Goal: Book appointment/travel/reservation

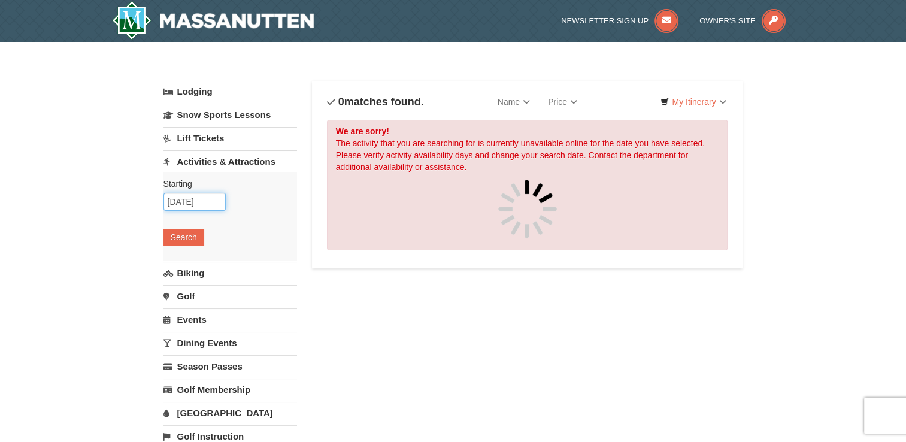
click at [187, 202] on input "09/09/2025" at bounding box center [194, 202] width 62 height 18
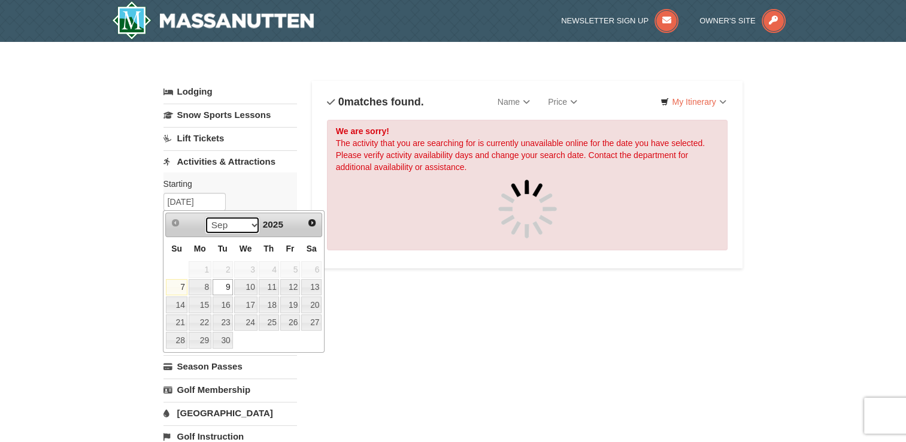
click at [251, 228] on select "Sep Oct Nov Dec" at bounding box center [233, 225] width 56 height 18
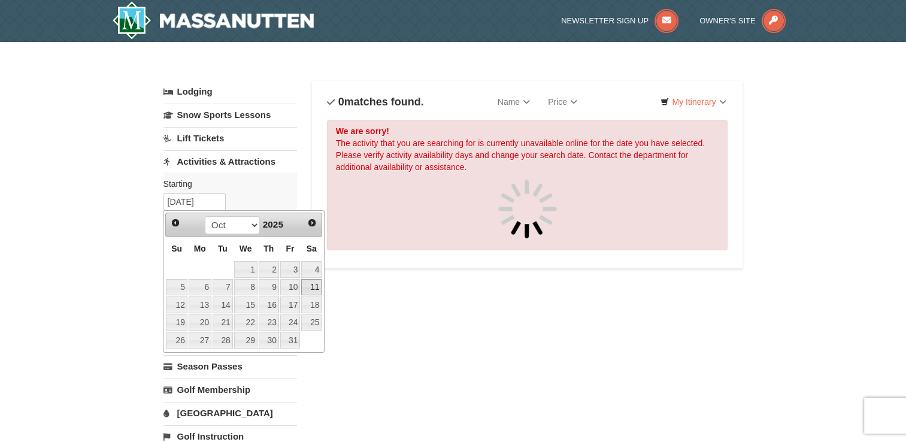
click at [309, 288] on link "11" at bounding box center [311, 287] width 20 height 17
type input "[DATE]"
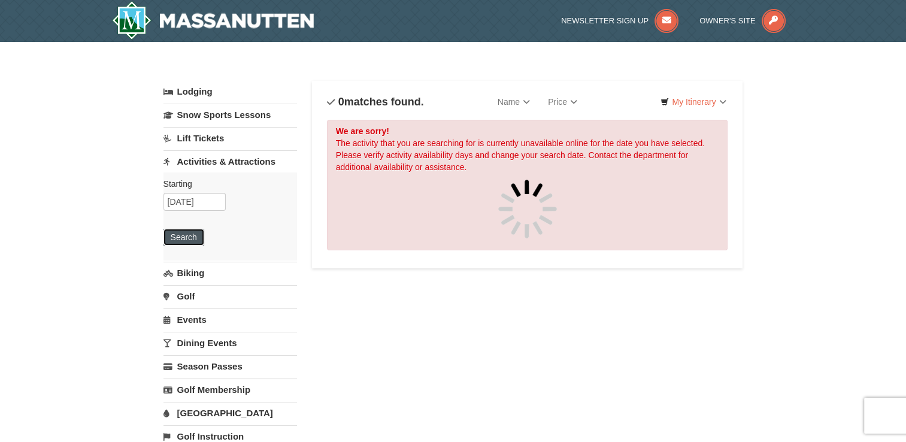
click at [180, 230] on button "Search" at bounding box center [183, 237] width 41 height 17
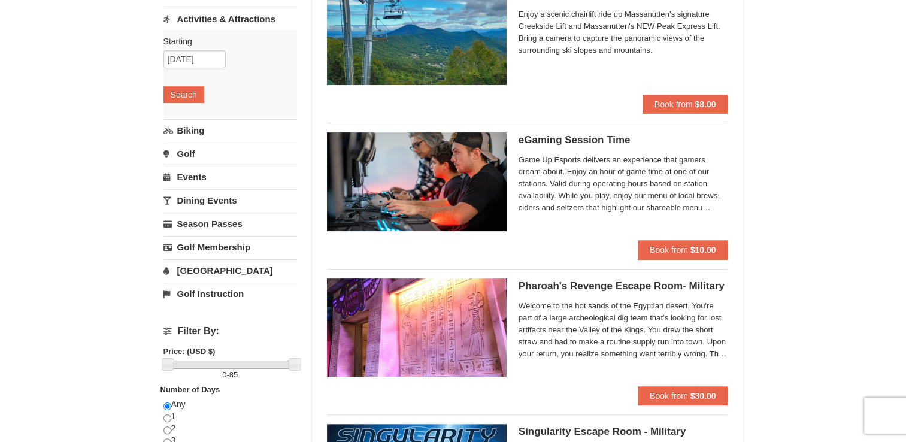
scroll to position [168, 0]
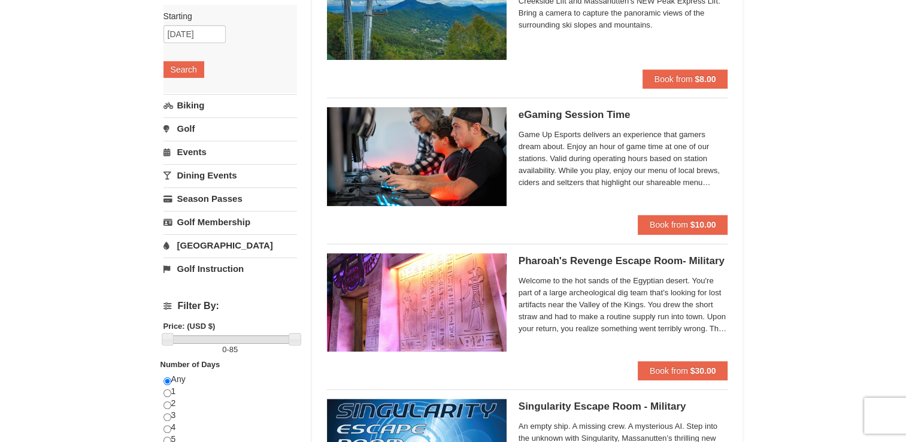
click at [181, 124] on link "Golf" at bounding box center [229, 128] width 133 height 22
click at [173, 111] on button "Search" at bounding box center [183, 116] width 41 height 17
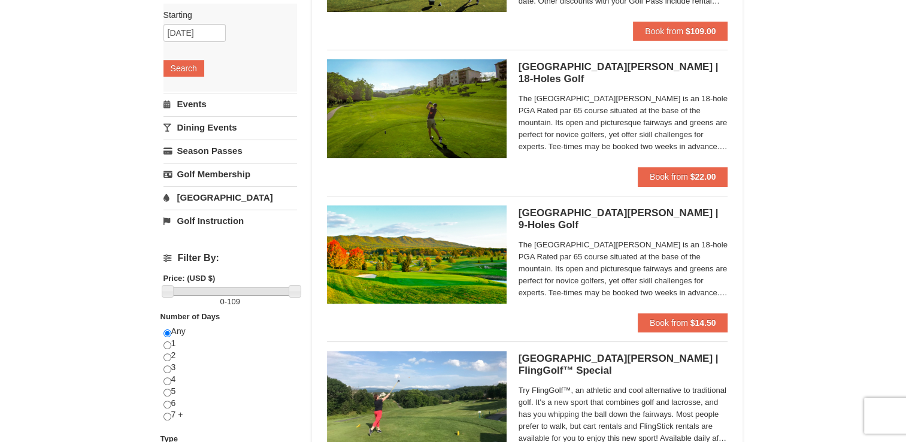
scroll to position [239, 0]
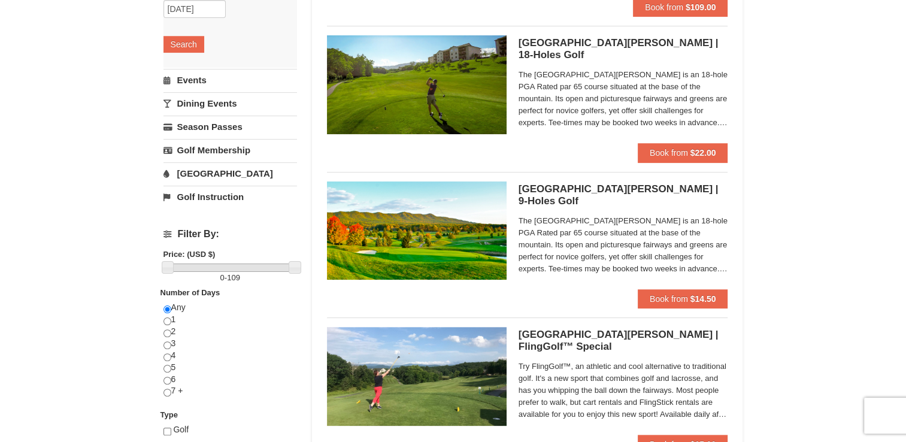
click at [221, 198] on link "Golf Instruction" at bounding box center [229, 197] width 133 height 22
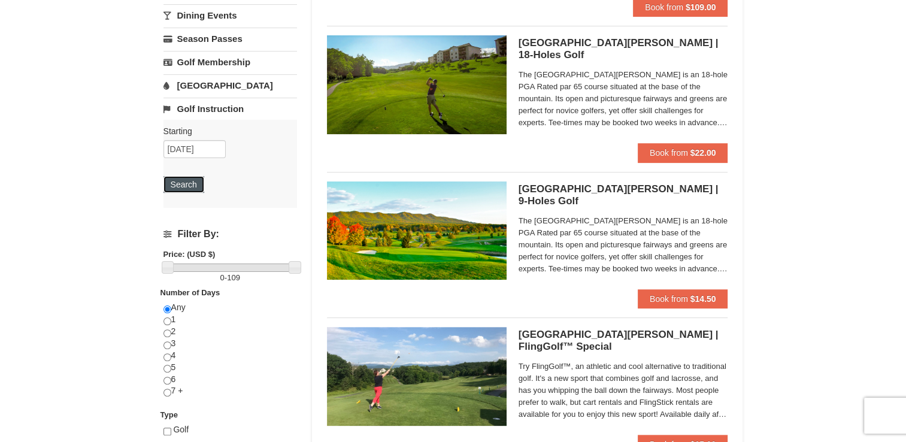
click at [184, 186] on button "Search" at bounding box center [183, 184] width 41 height 17
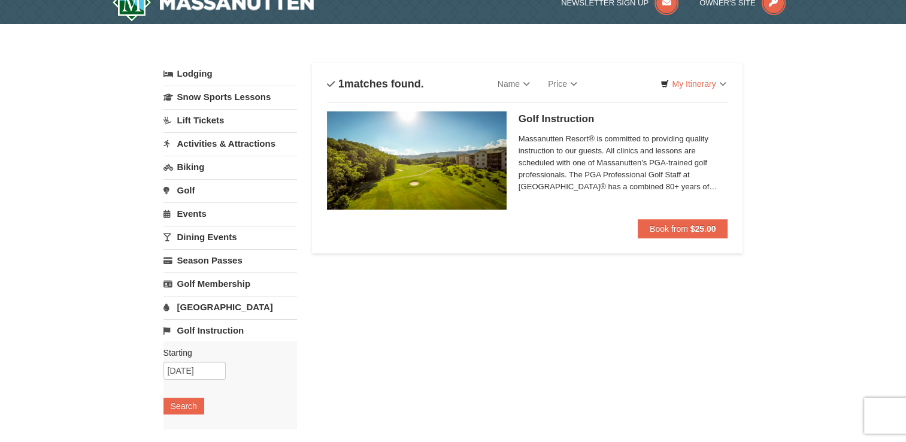
scroll to position [24, 0]
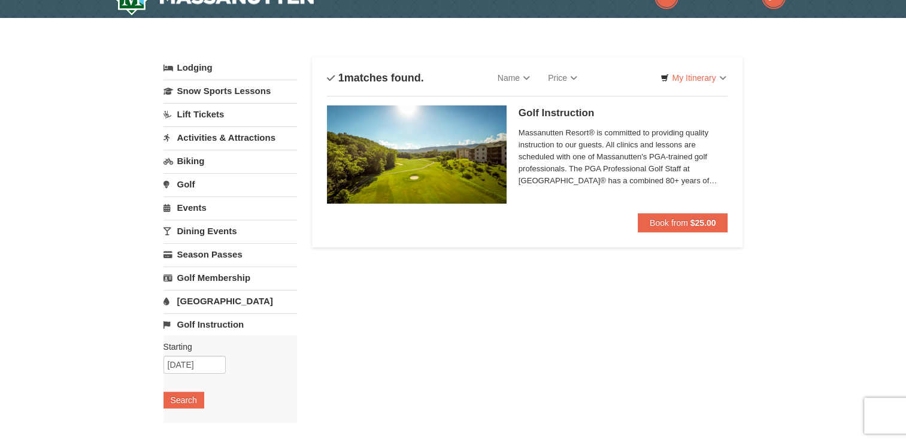
click at [184, 302] on link "[GEOGRAPHIC_DATA]" at bounding box center [229, 301] width 133 height 22
click at [183, 382] on button "Search" at bounding box center [183, 376] width 41 height 17
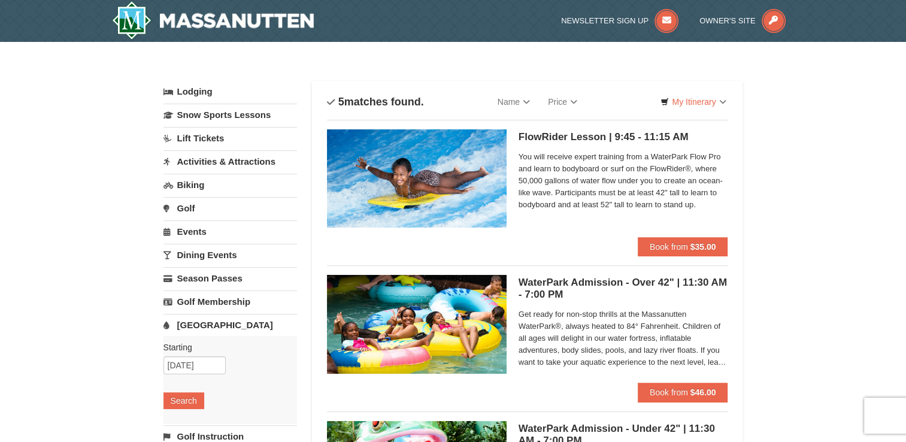
click at [199, 250] on link "Dining Events" at bounding box center [229, 255] width 133 height 22
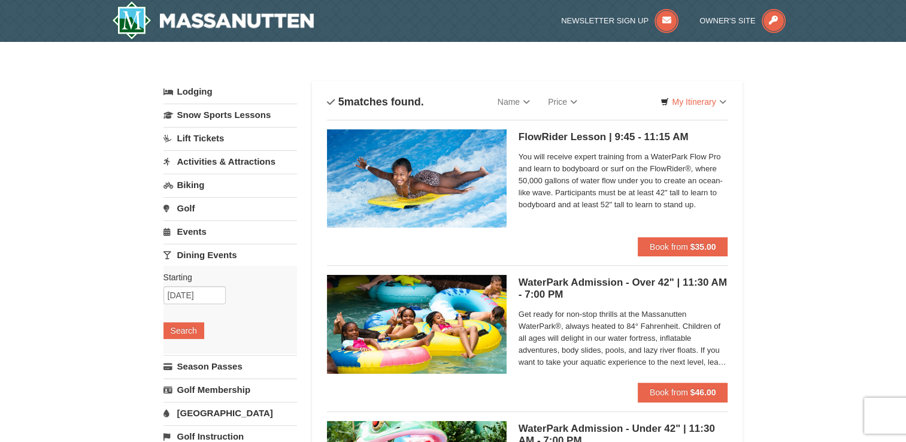
click at [192, 236] on link "Events" at bounding box center [229, 231] width 133 height 22
